Goal: Check status: Check status

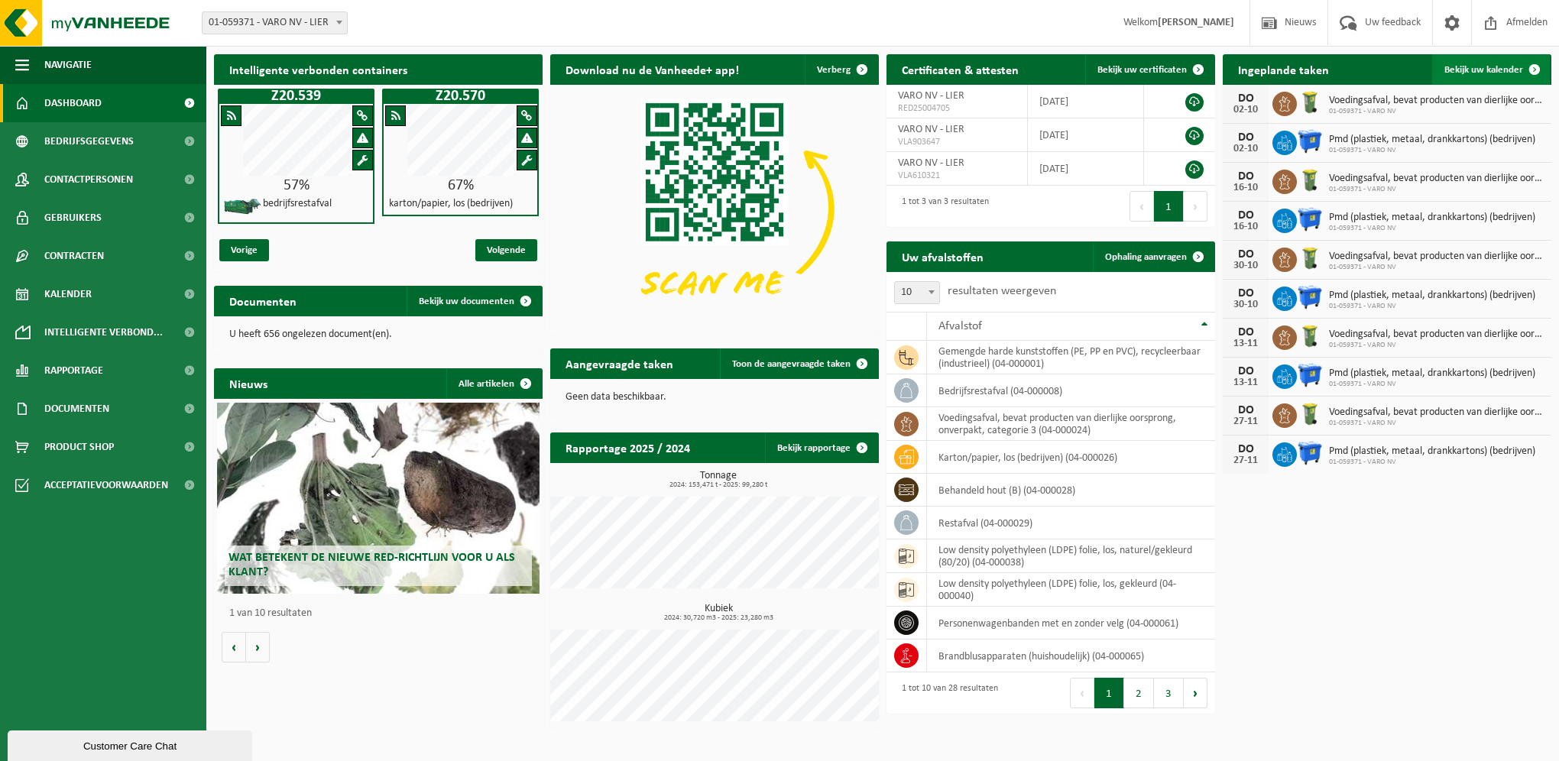
click at [1523, 64] on span at bounding box center [1534, 69] width 31 height 31
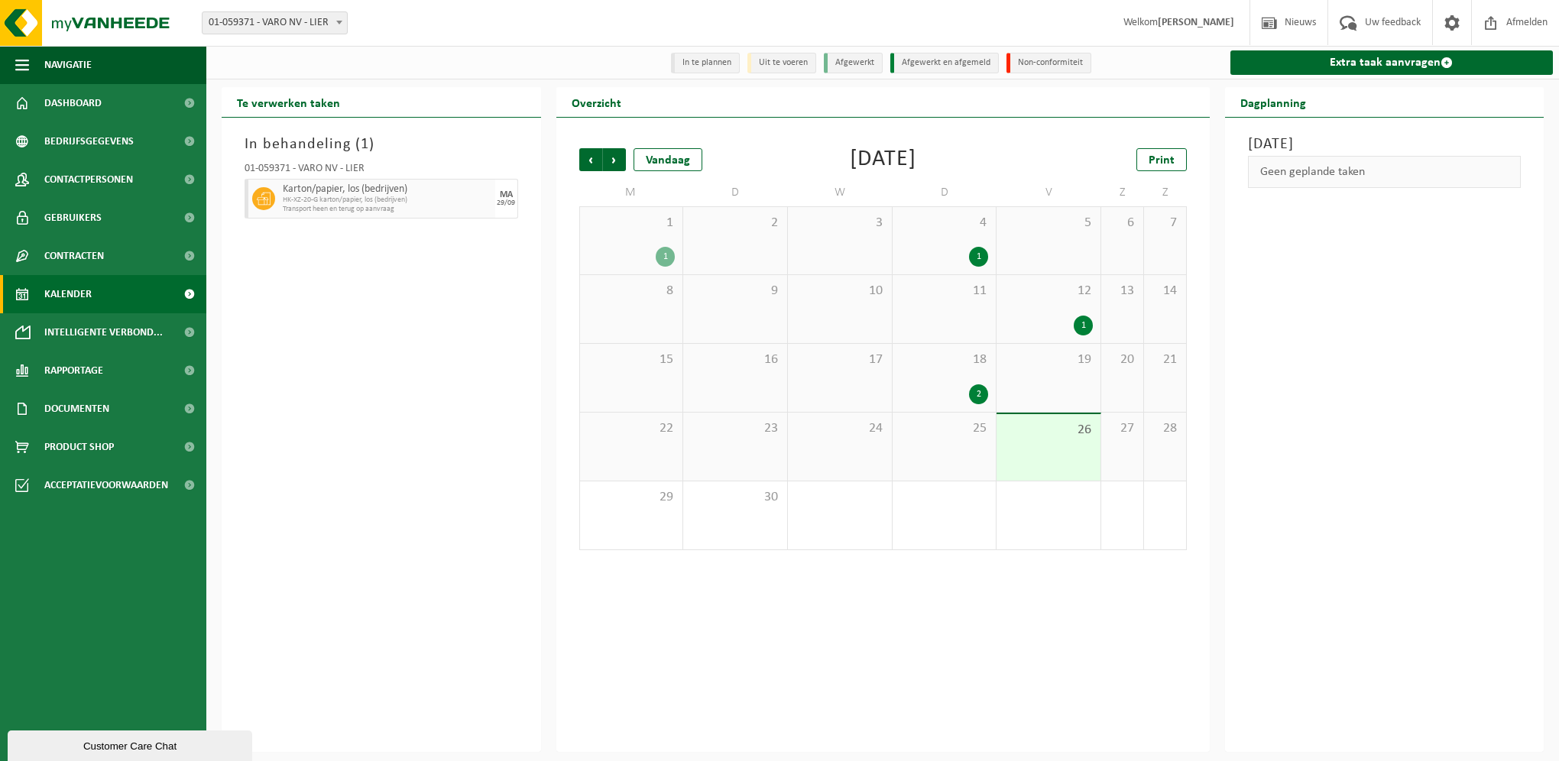
click at [968, 381] on div "18 2" at bounding box center [944, 378] width 104 height 68
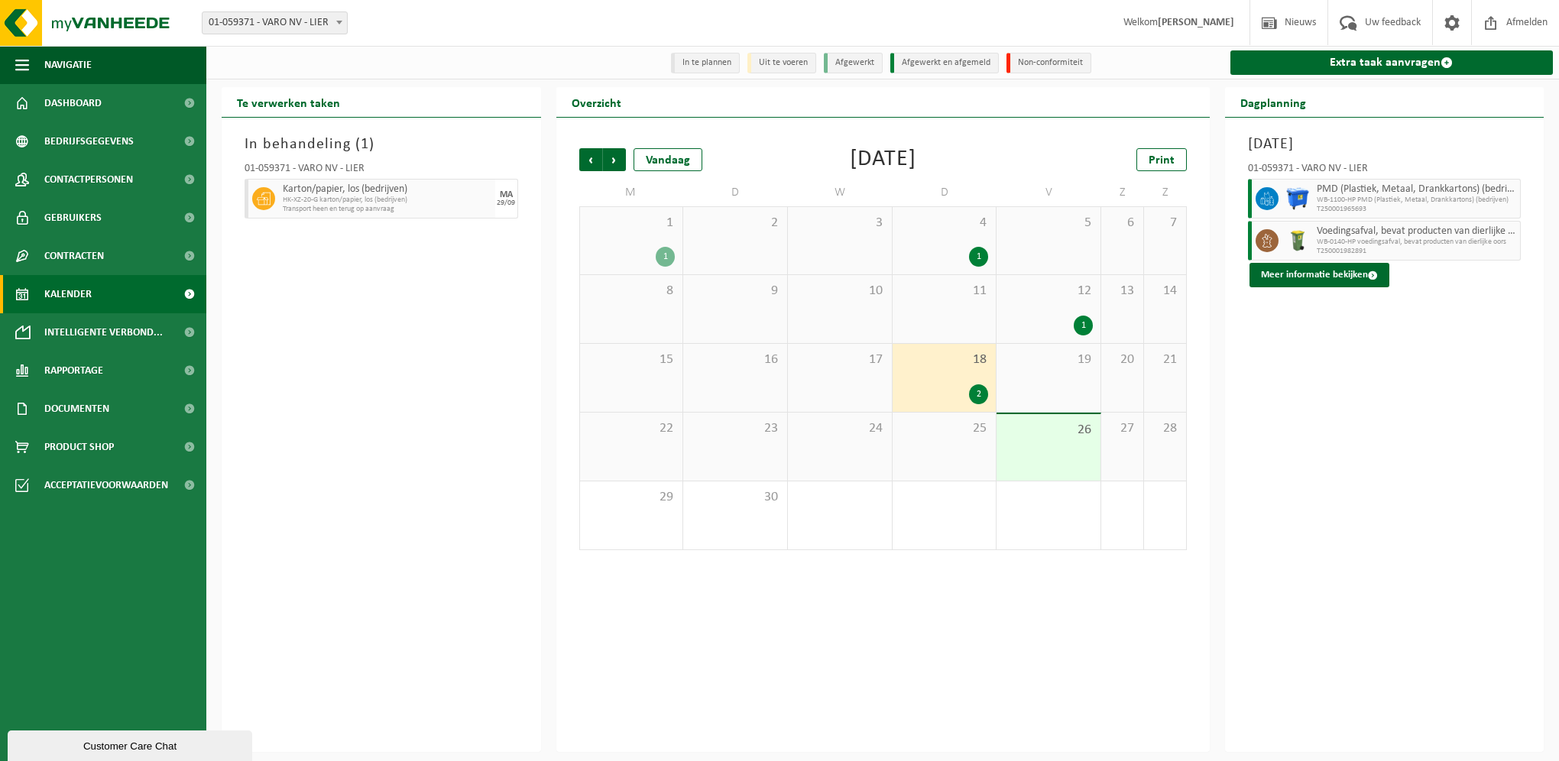
click at [1051, 446] on div "26" at bounding box center [1048, 447] width 104 height 66
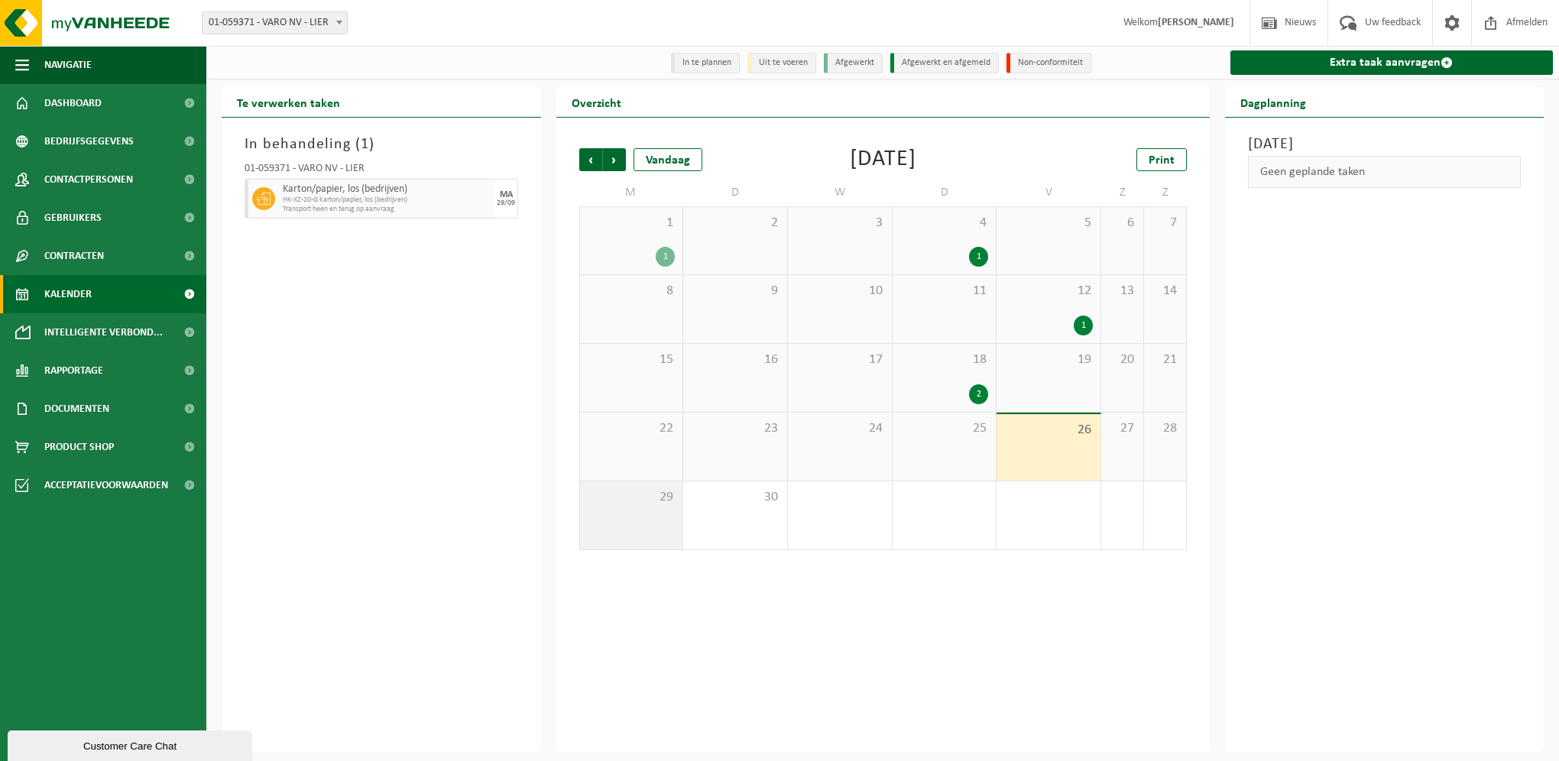
click at [666, 488] on div "29" at bounding box center [631, 515] width 103 height 68
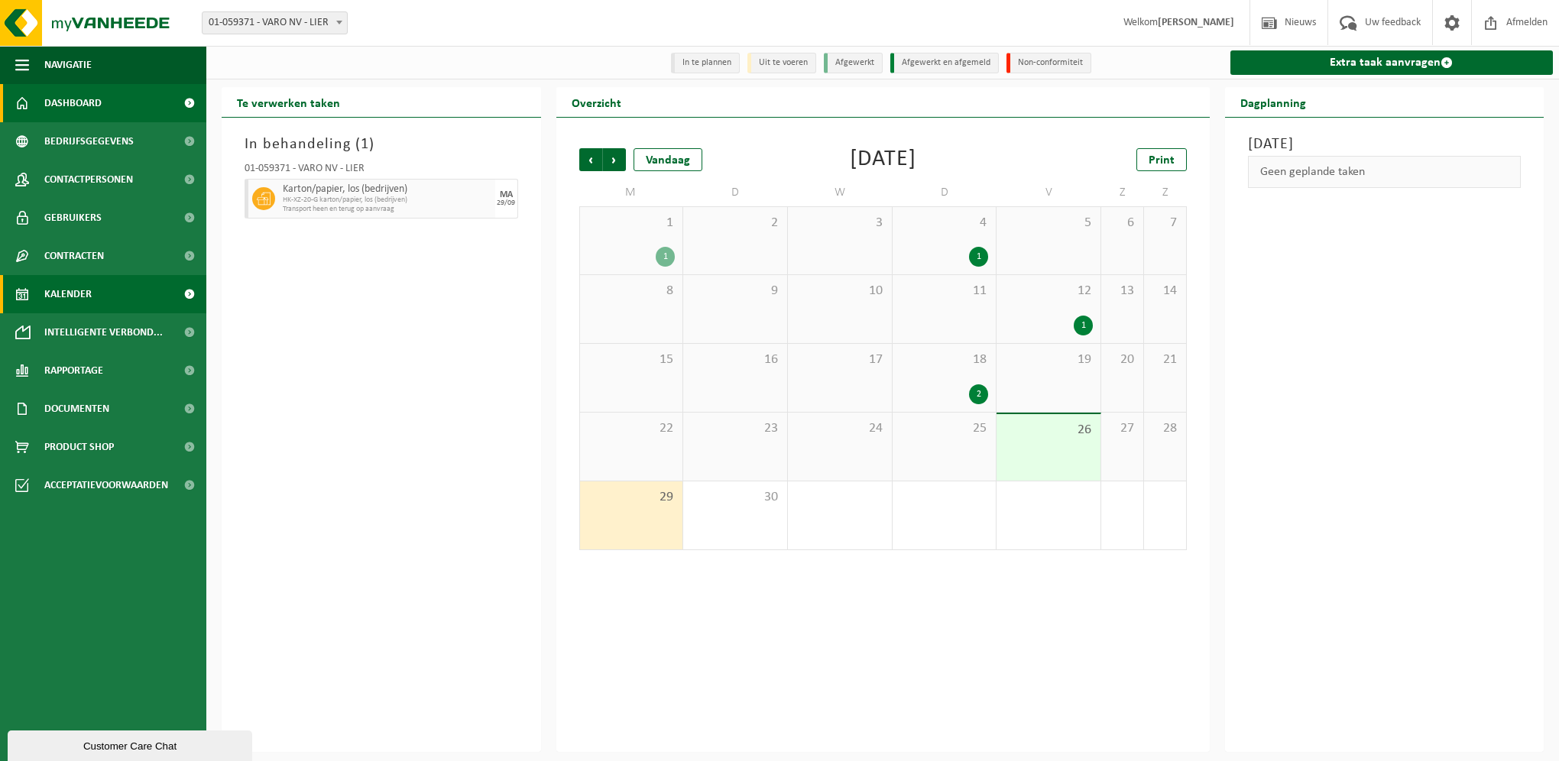
click at [138, 103] on link "Dashboard" at bounding box center [103, 103] width 206 height 38
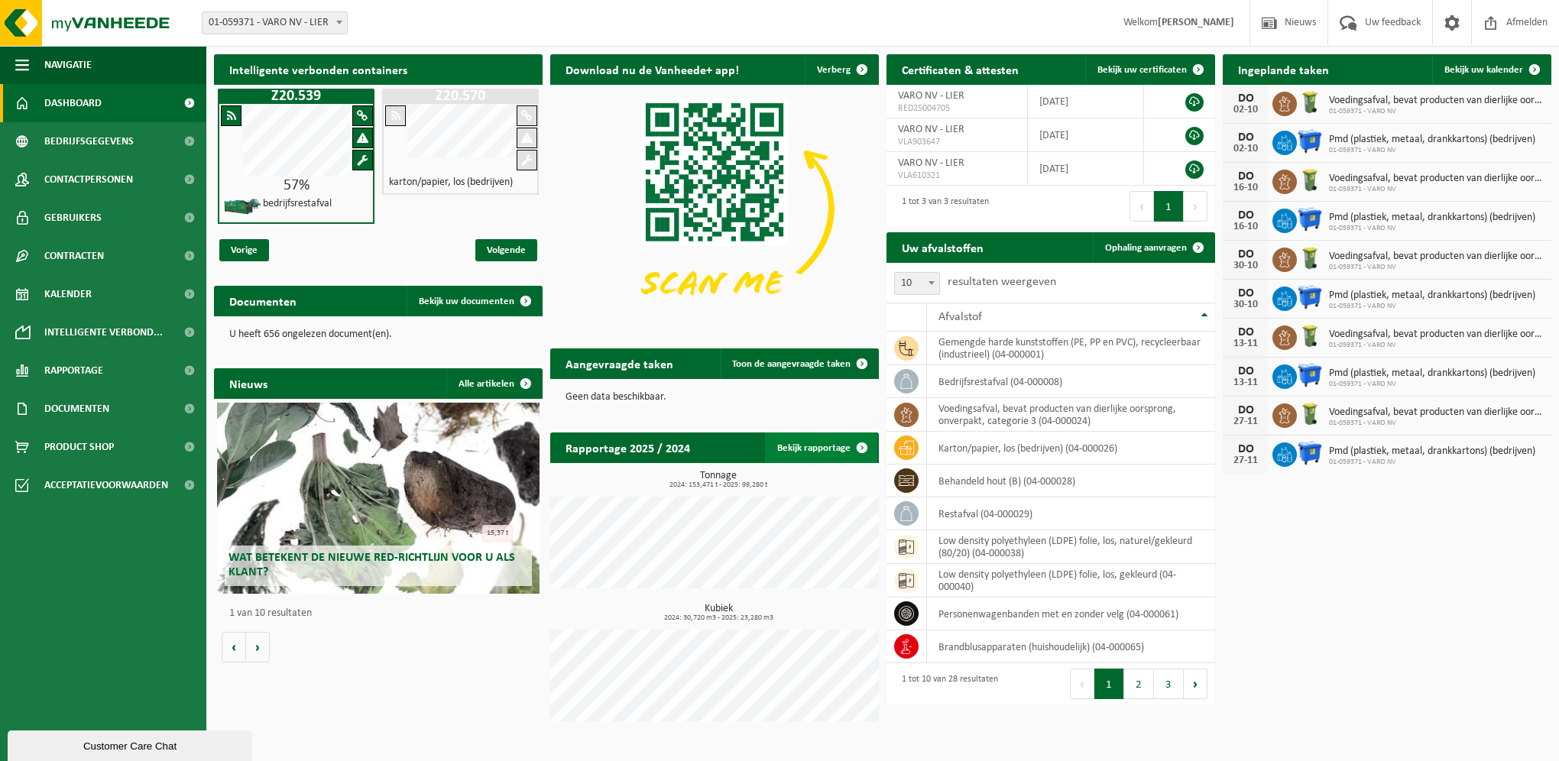
click at [810, 449] on link "Bekijk rapportage" at bounding box center [821, 447] width 112 height 31
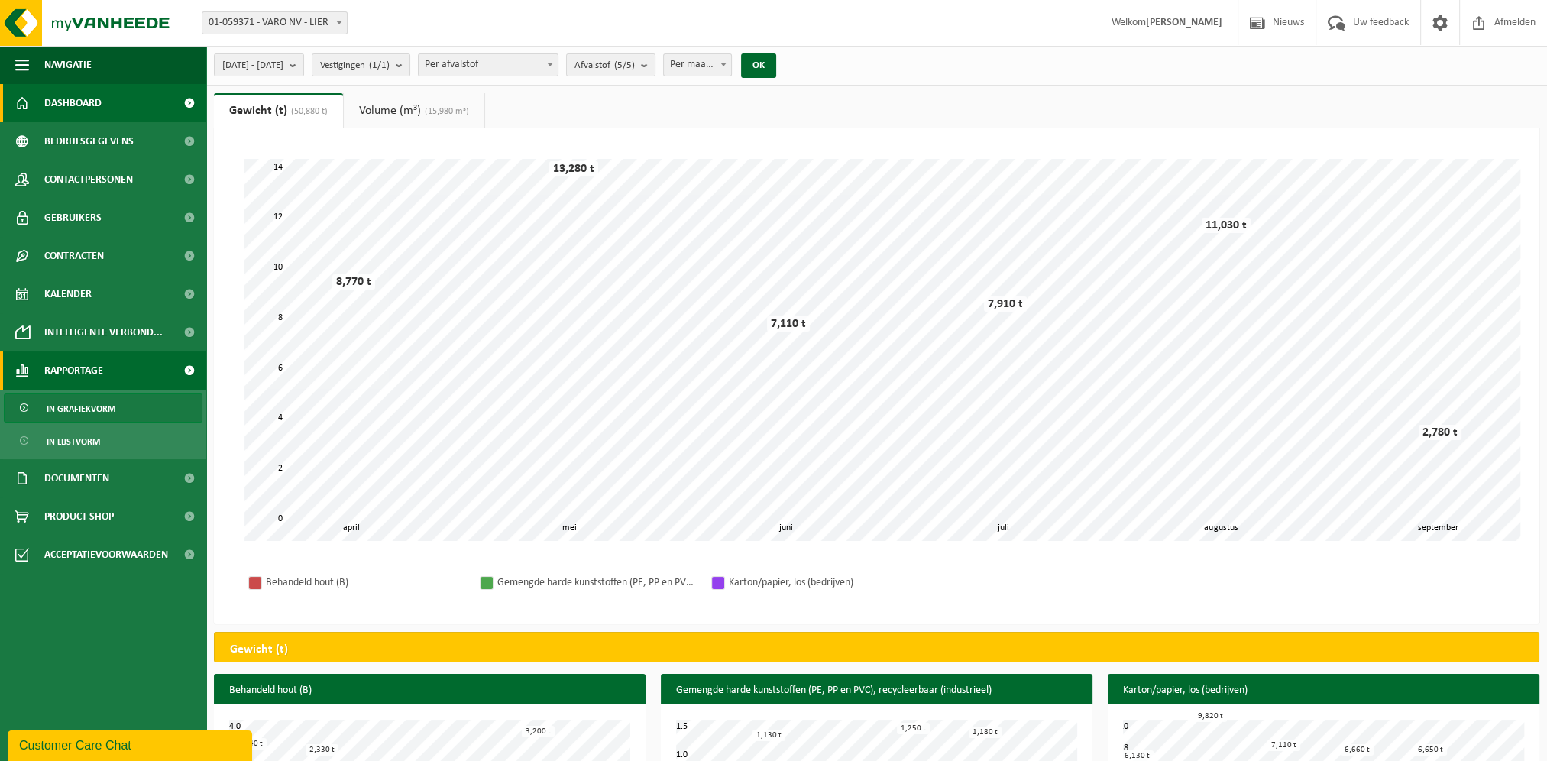
click at [65, 89] on span "Dashboard" at bounding box center [72, 103] width 57 height 38
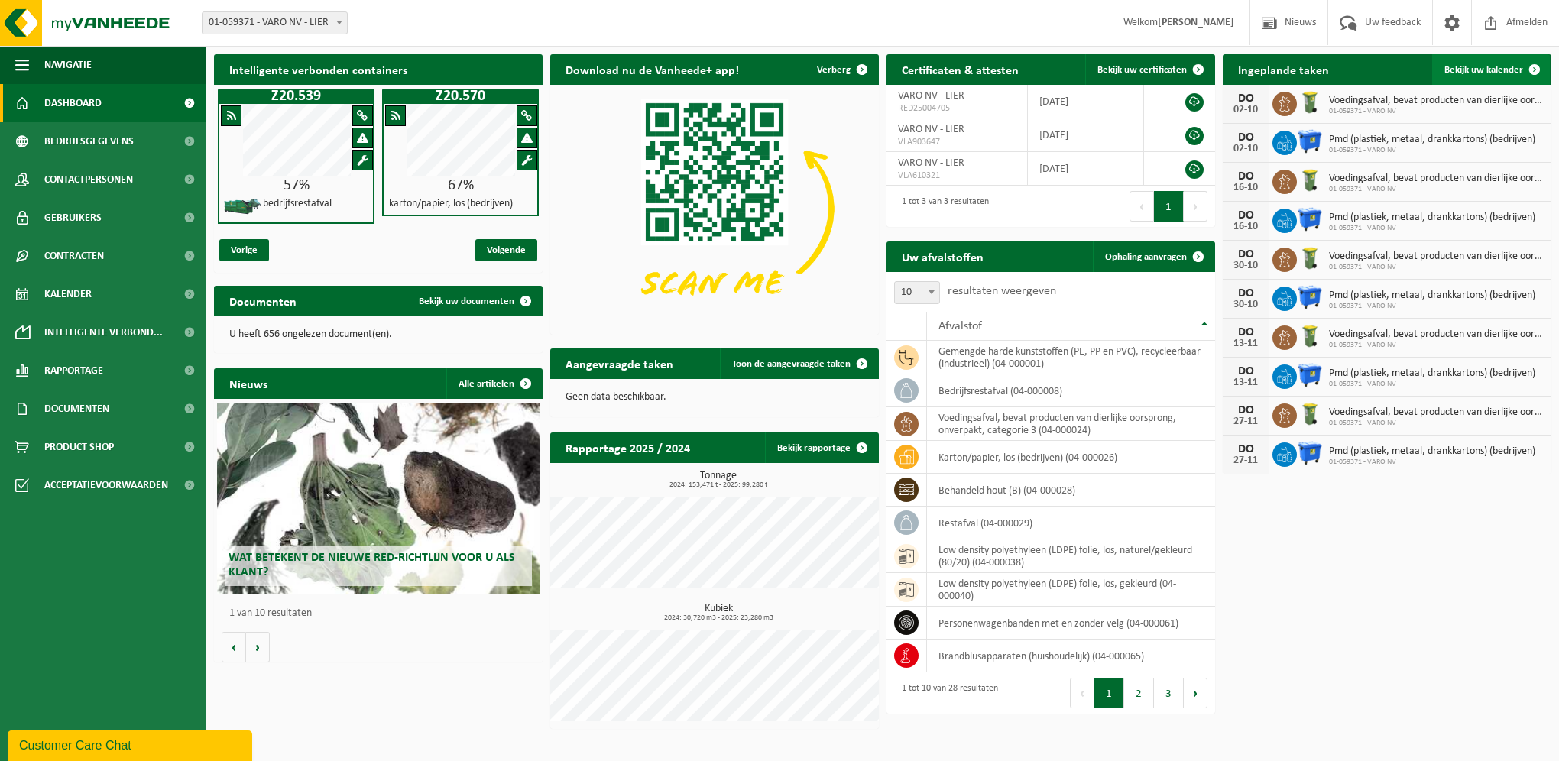
click at [1461, 76] on link "Bekijk uw kalender" at bounding box center [1491, 69] width 118 height 31
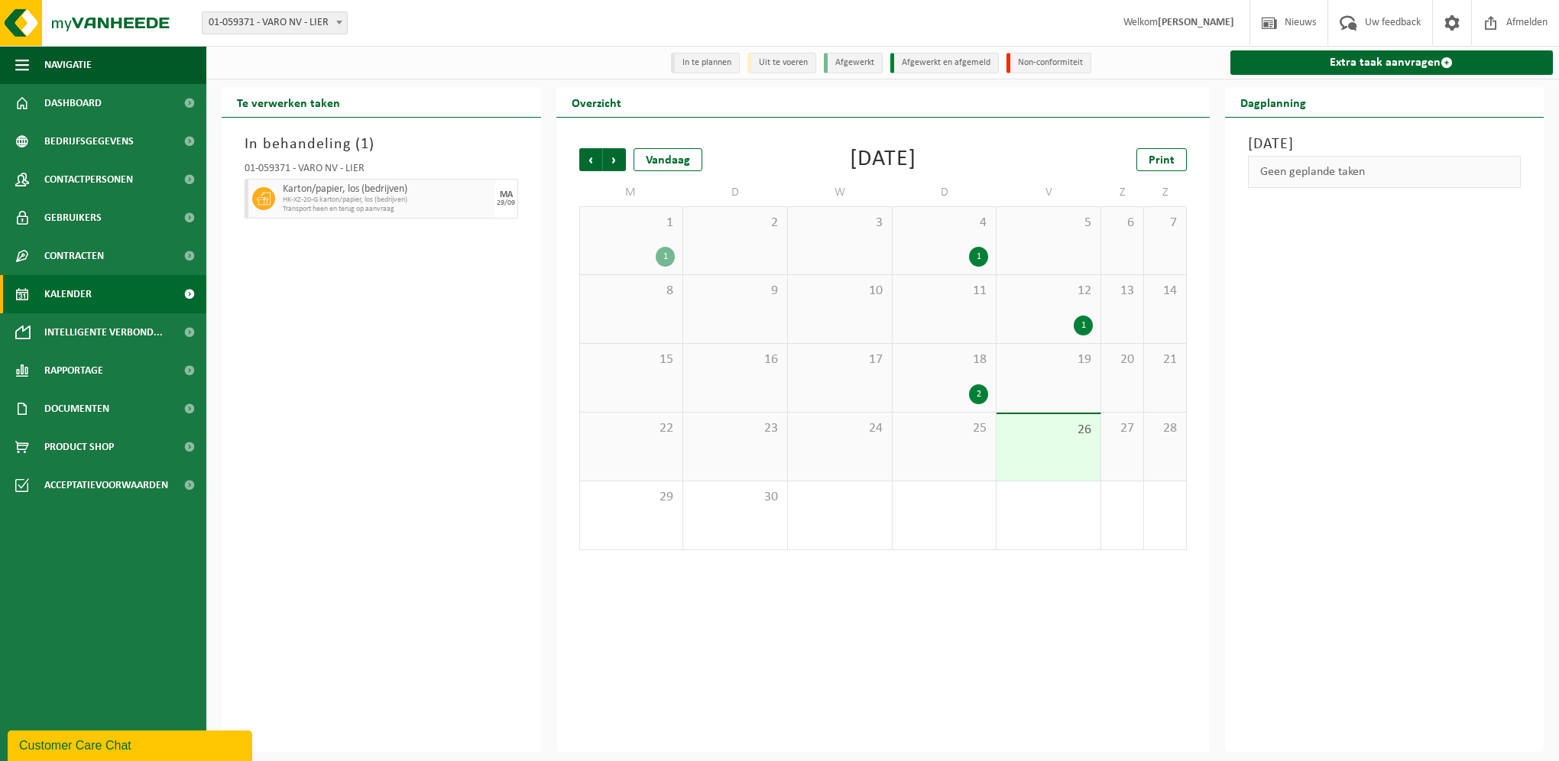
click at [666, 223] on span "1" at bounding box center [632, 223] width 88 height 17
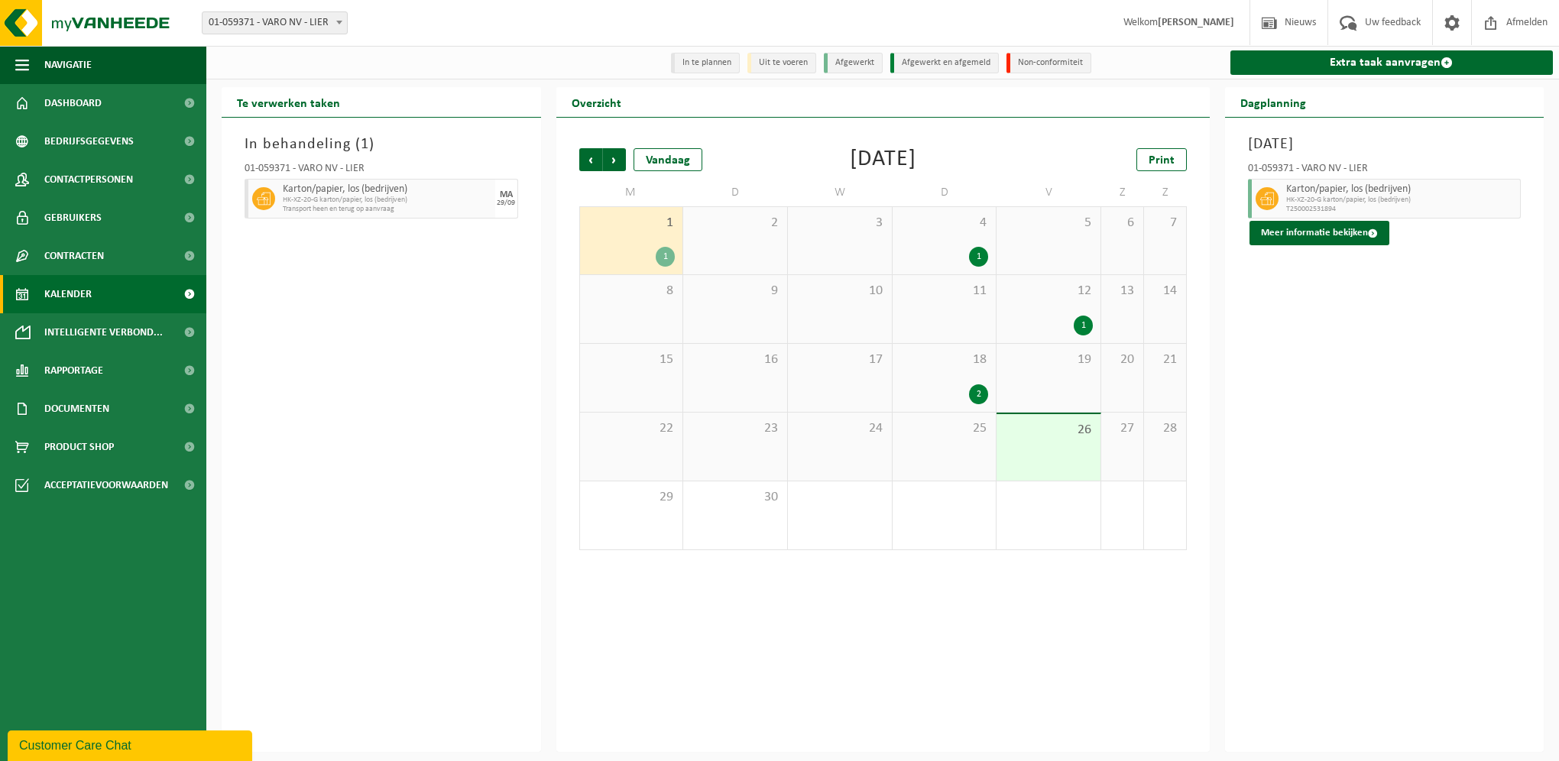
click at [1064, 318] on div "1" at bounding box center [1048, 326] width 89 height 20
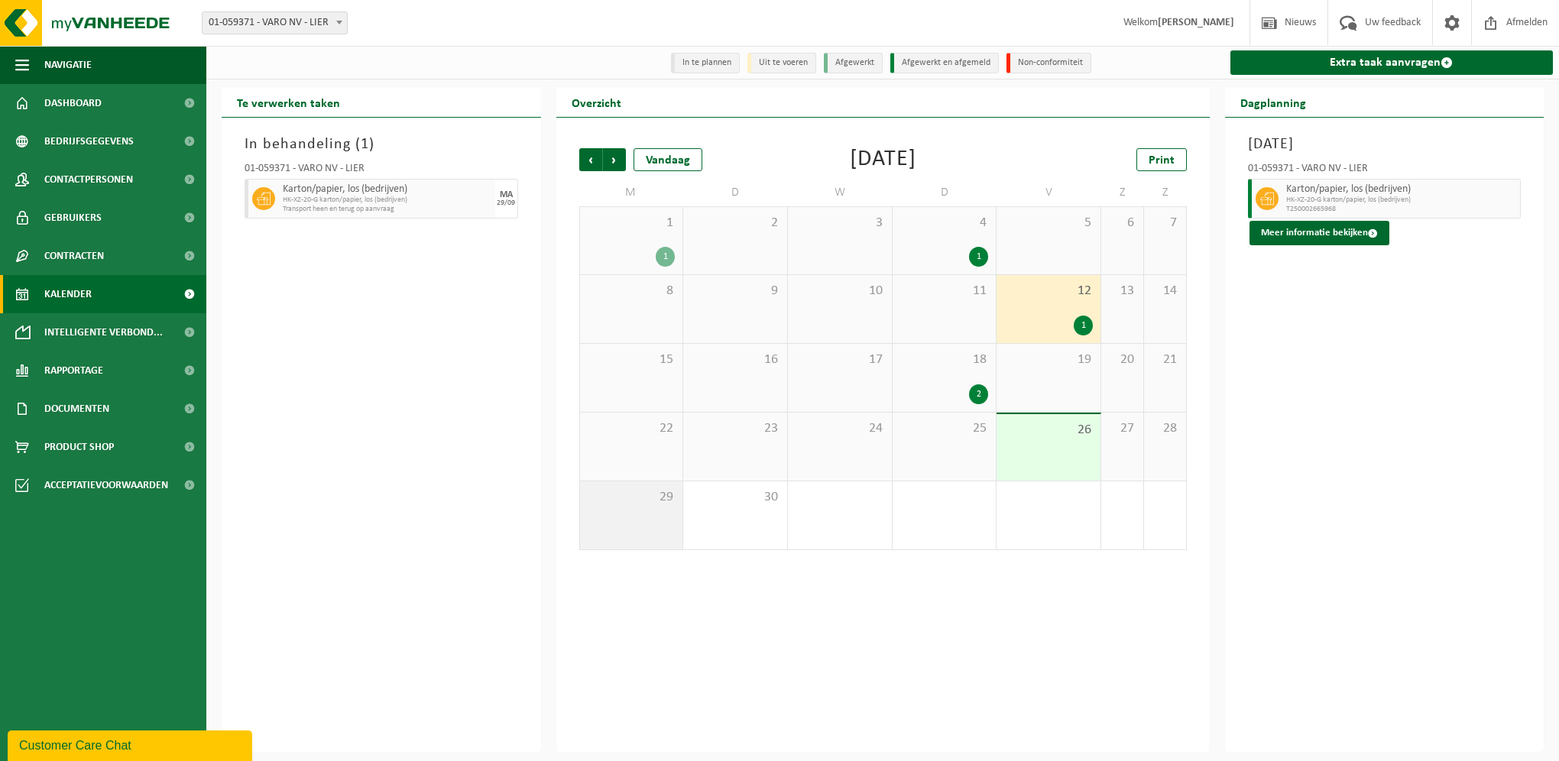
click at [660, 490] on span "29" at bounding box center [632, 497] width 88 height 17
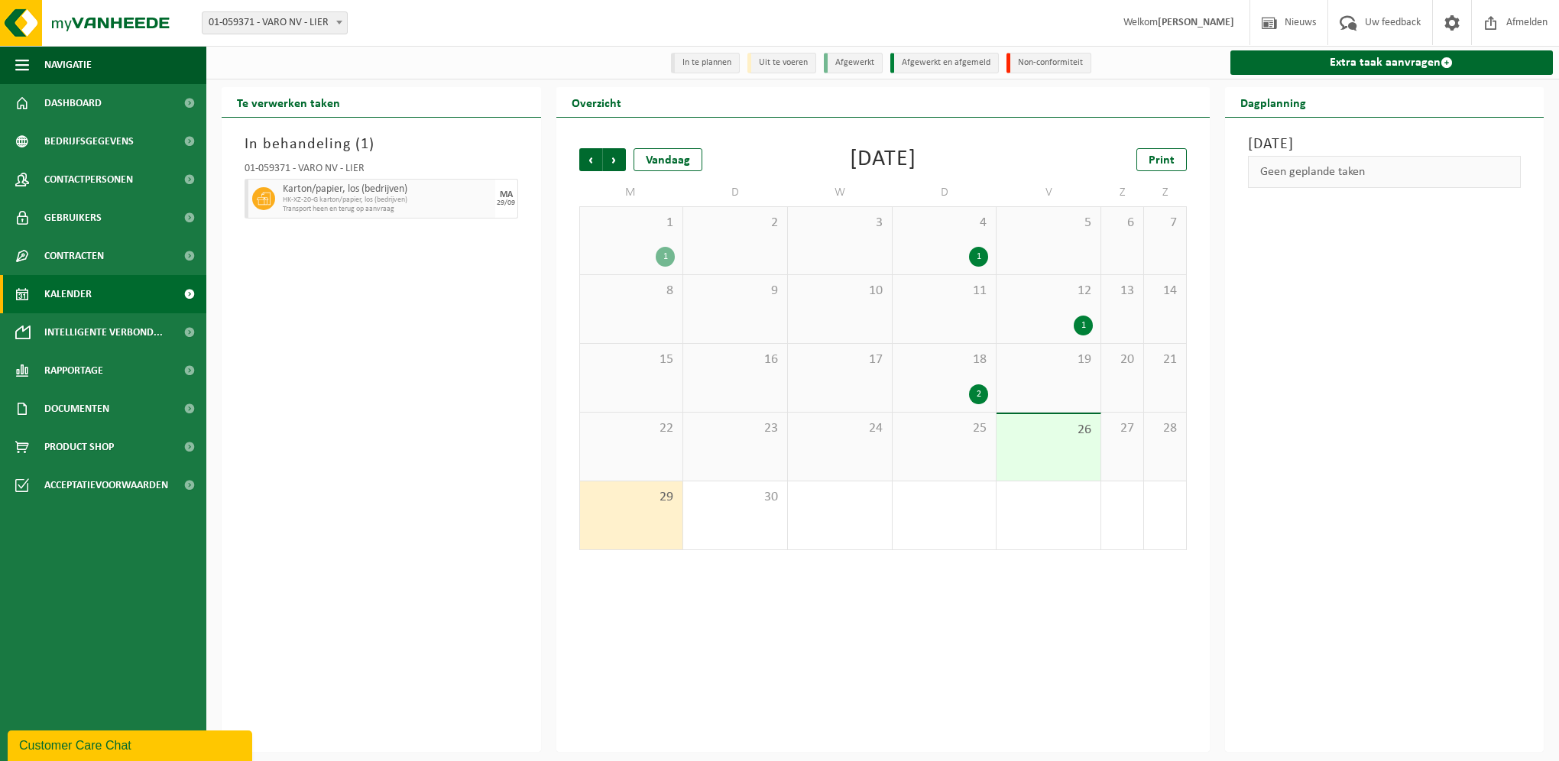
click at [1067, 443] on div "26" at bounding box center [1048, 447] width 104 height 66
